Goal: Transaction & Acquisition: Purchase product/service

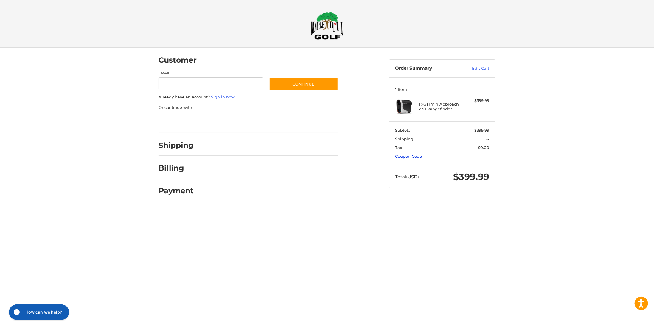
click at [412, 156] on link "Coupon Code" at bounding box center [408, 156] width 27 height 5
click at [422, 166] on input "Gift Certificate or Coupon Code" at bounding box center [425, 168] width 60 height 13
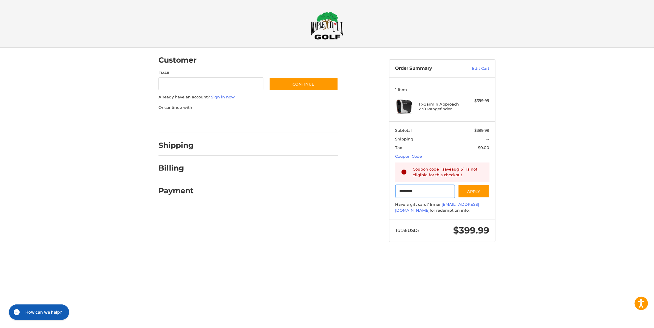
type input "*********"
drag, startPoint x: 326, startPoint y: 30, endPoint x: 330, endPoint y: 32, distance: 4.5
click at [327, 30] on img at bounding box center [327, 26] width 33 height 28
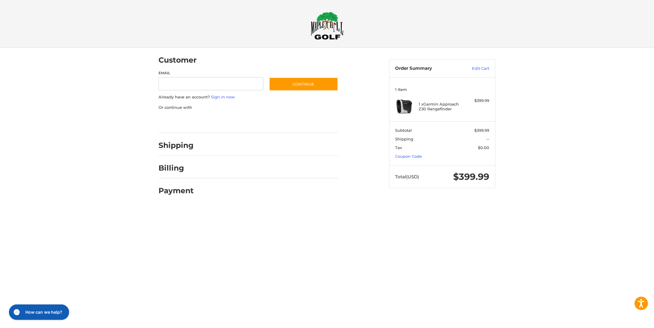
click at [321, 29] on img at bounding box center [327, 26] width 33 height 28
